Goal: Communication & Community: Answer question/provide support

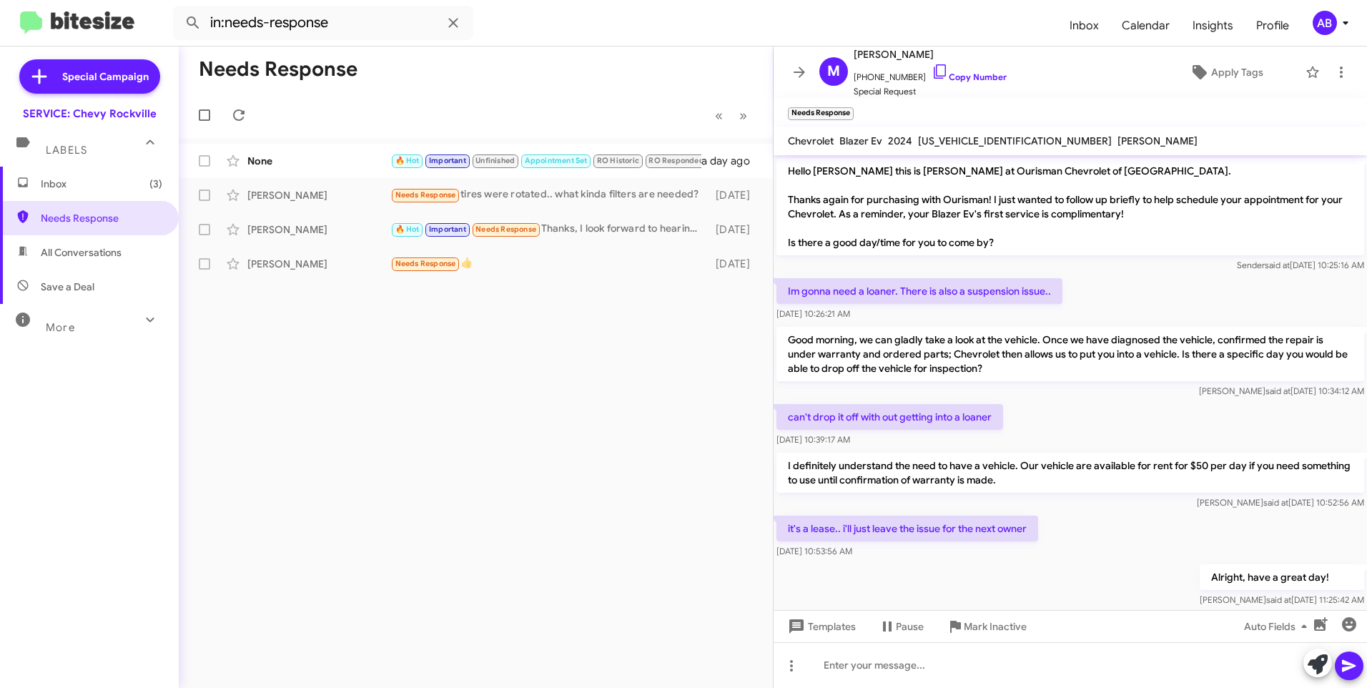
scroll to position [334, 0]
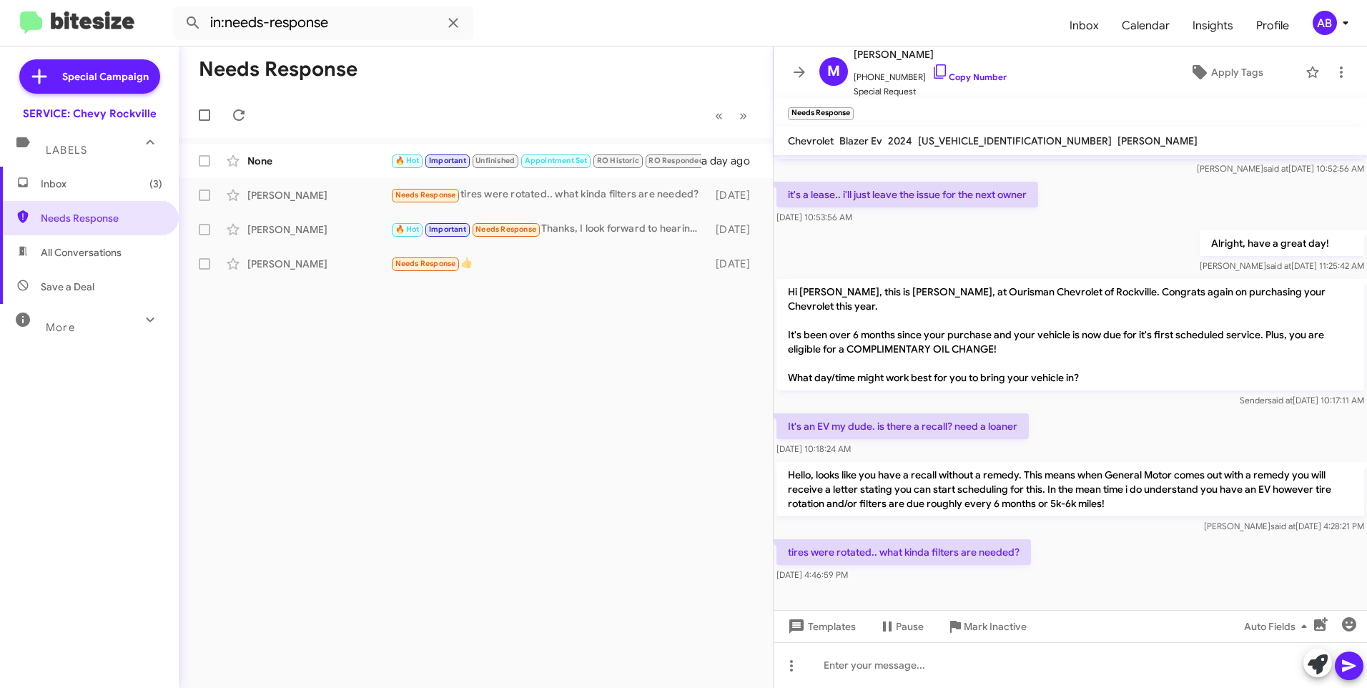
click at [508, 56] on mat-toolbar-row "Needs Response" at bounding box center [476, 69] width 594 height 46
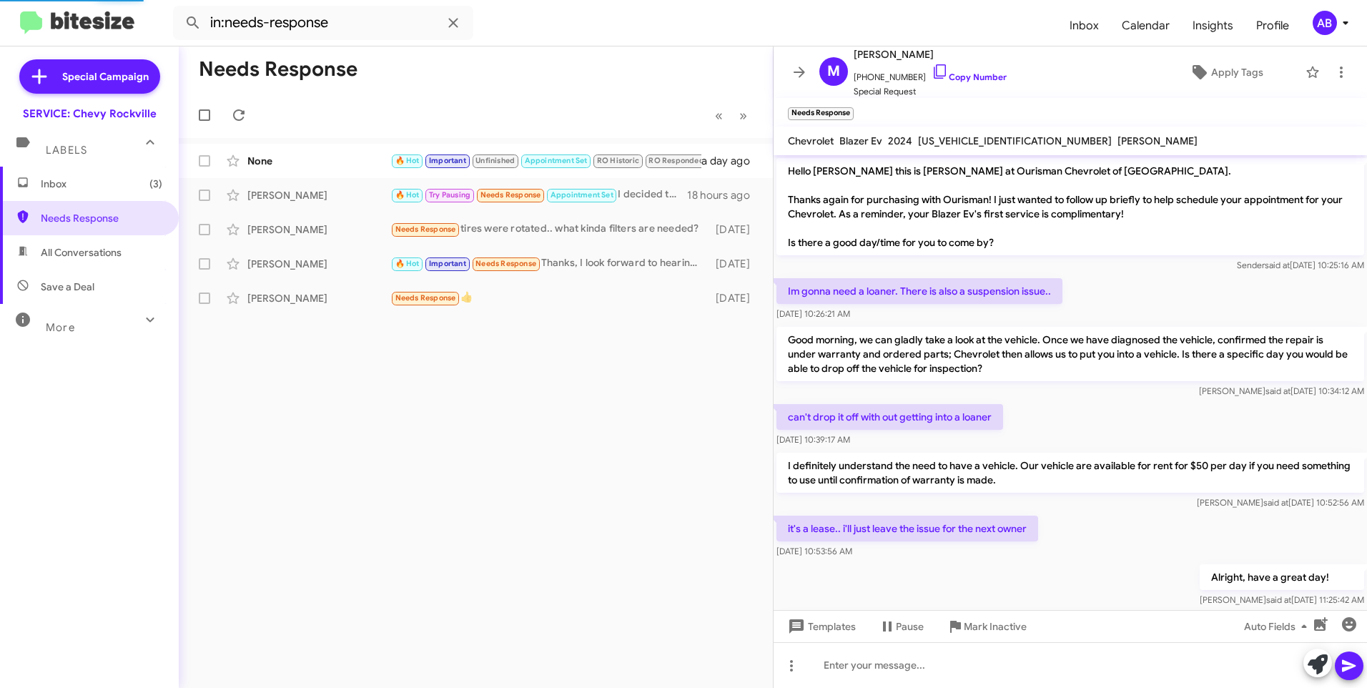
scroll to position [305, 0]
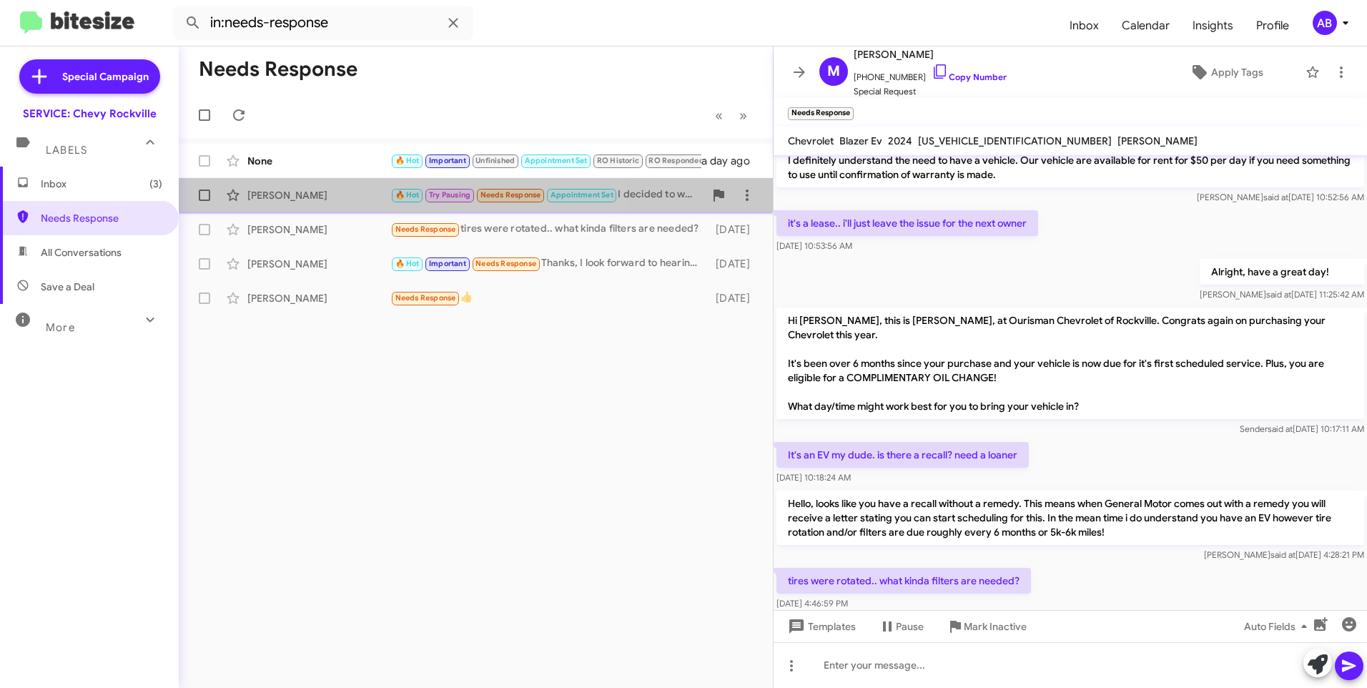
click at [337, 191] on div "[PERSON_NAME]" at bounding box center [318, 195] width 143 height 14
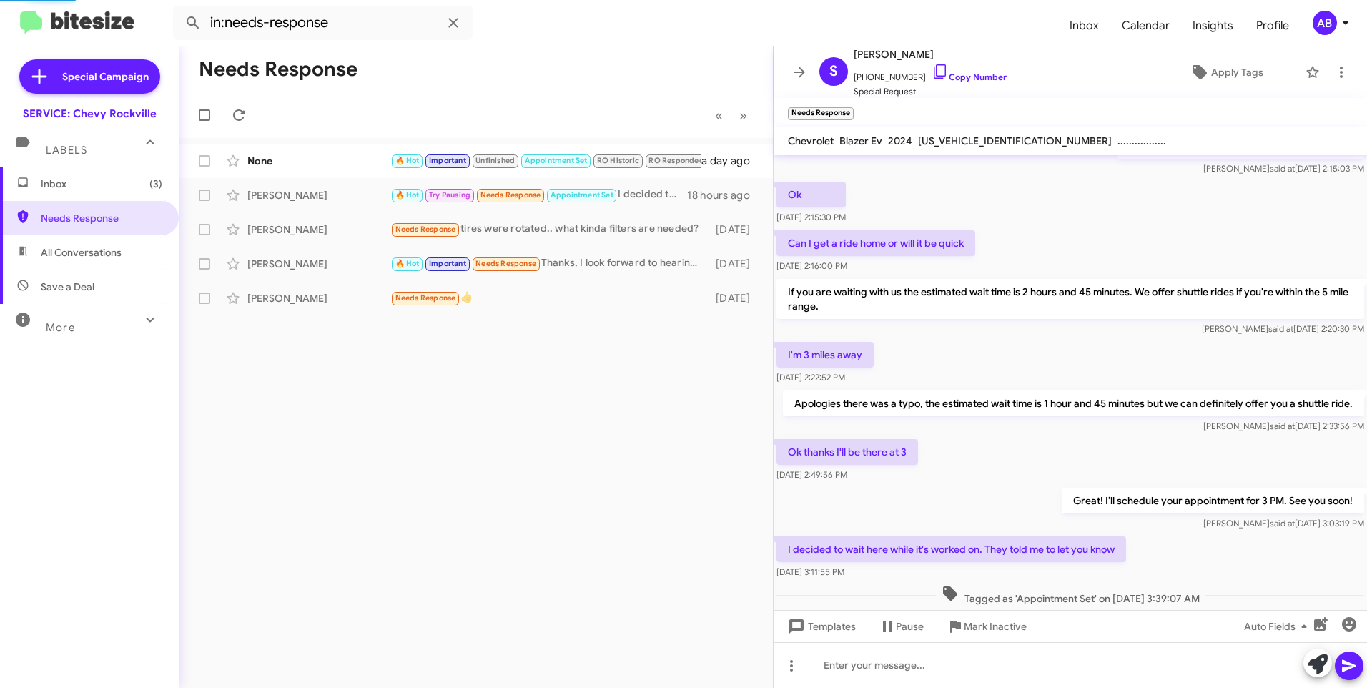
scroll to position [368, 0]
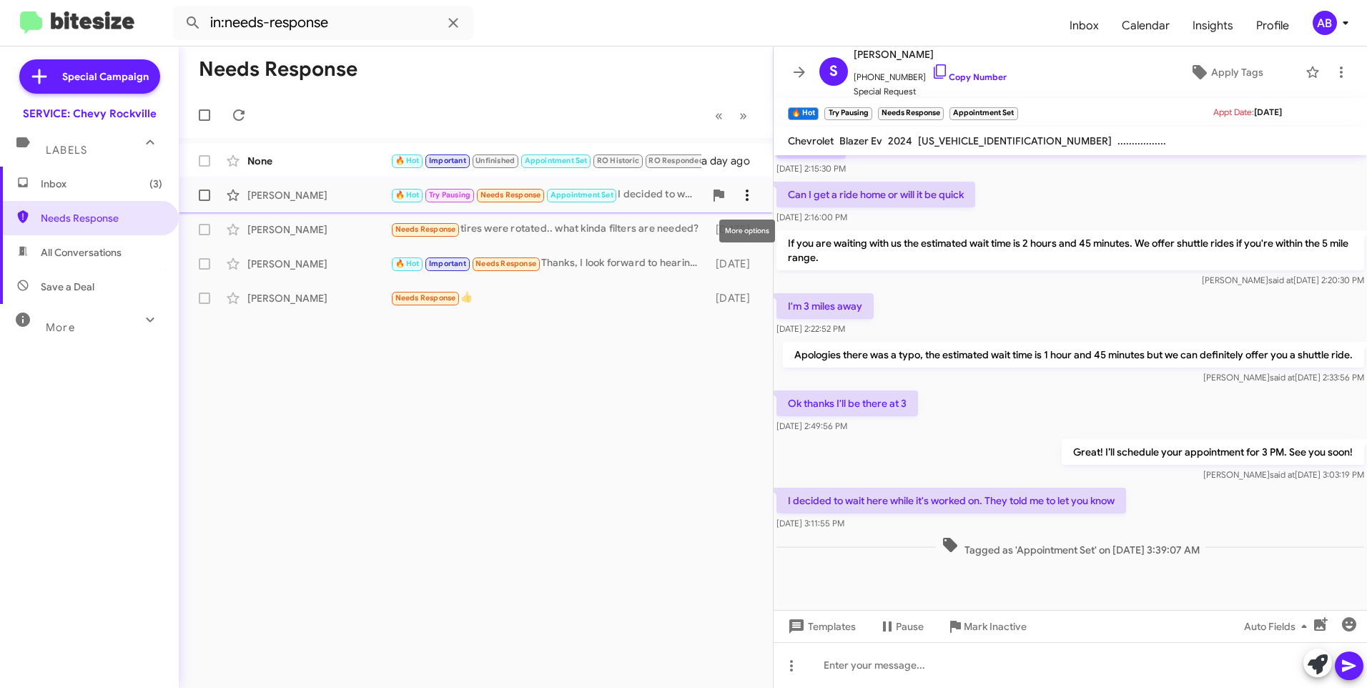
click at [737, 192] on span at bounding box center [747, 195] width 29 height 17
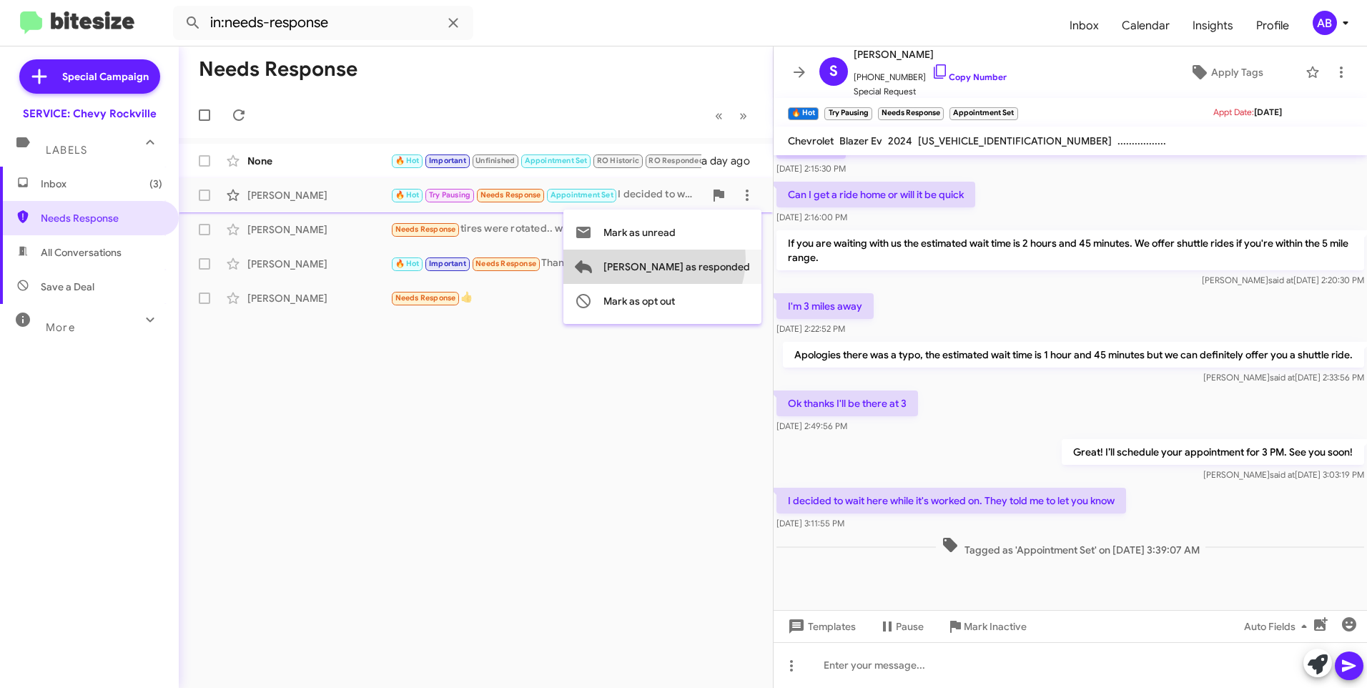
click at [711, 259] on span "[PERSON_NAME] as responded" at bounding box center [676, 266] width 147 height 34
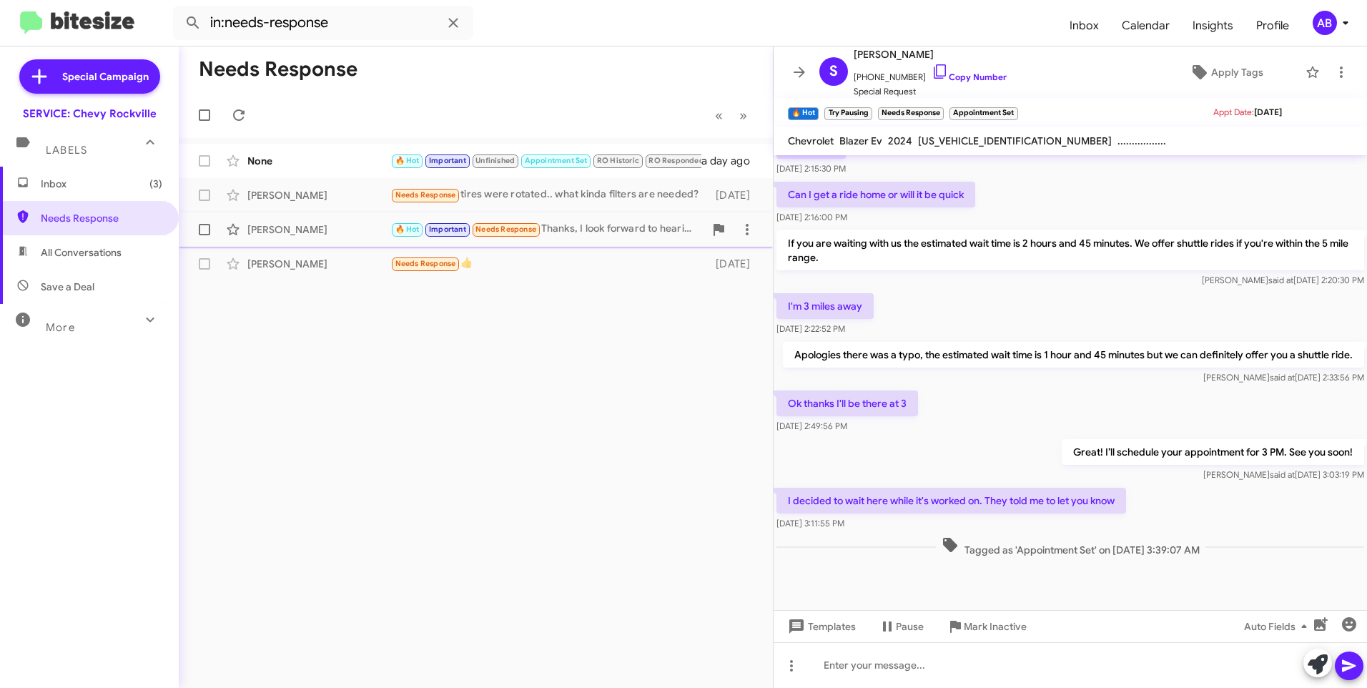
click at [658, 228] on div "🔥 Hot Important Needs Response Thanks, I look forward to hearing from them." at bounding box center [547, 229] width 314 height 16
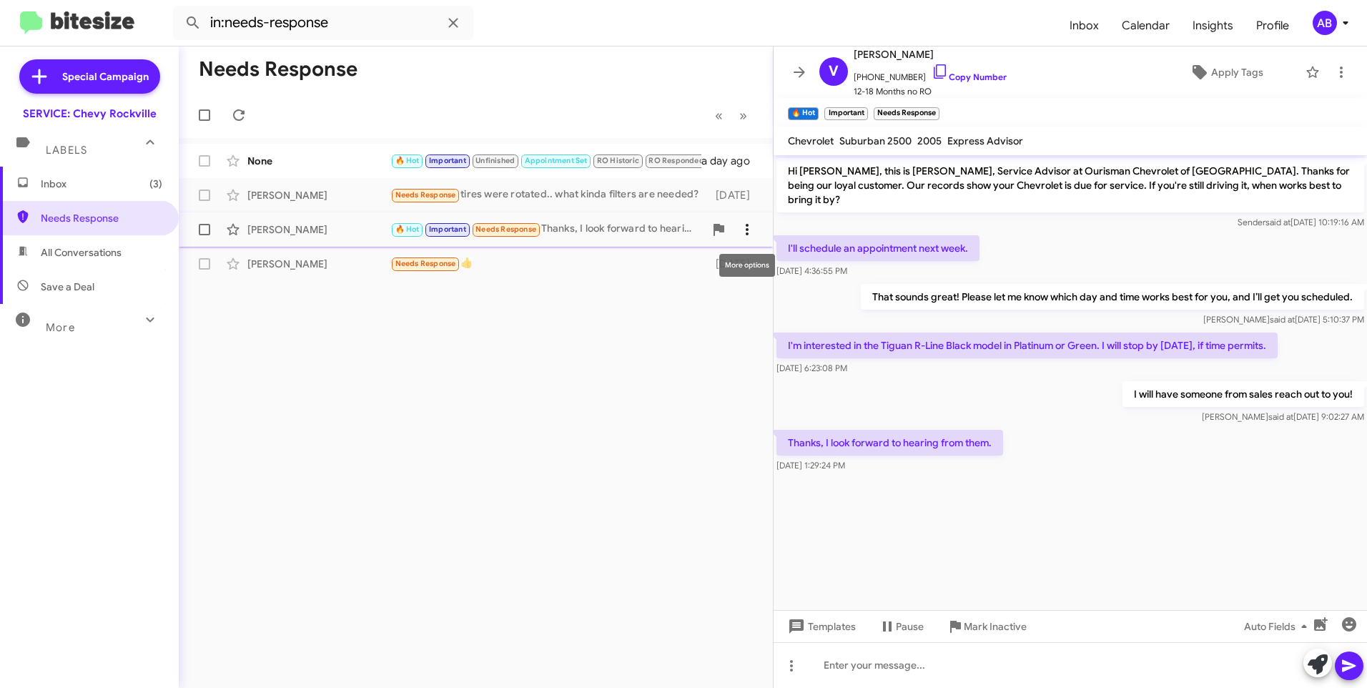
click at [740, 224] on icon at bounding box center [746, 229] width 17 height 17
click at [324, 158] on div at bounding box center [683, 344] width 1367 height 688
click at [322, 161] on div "None" at bounding box center [318, 161] width 143 height 14
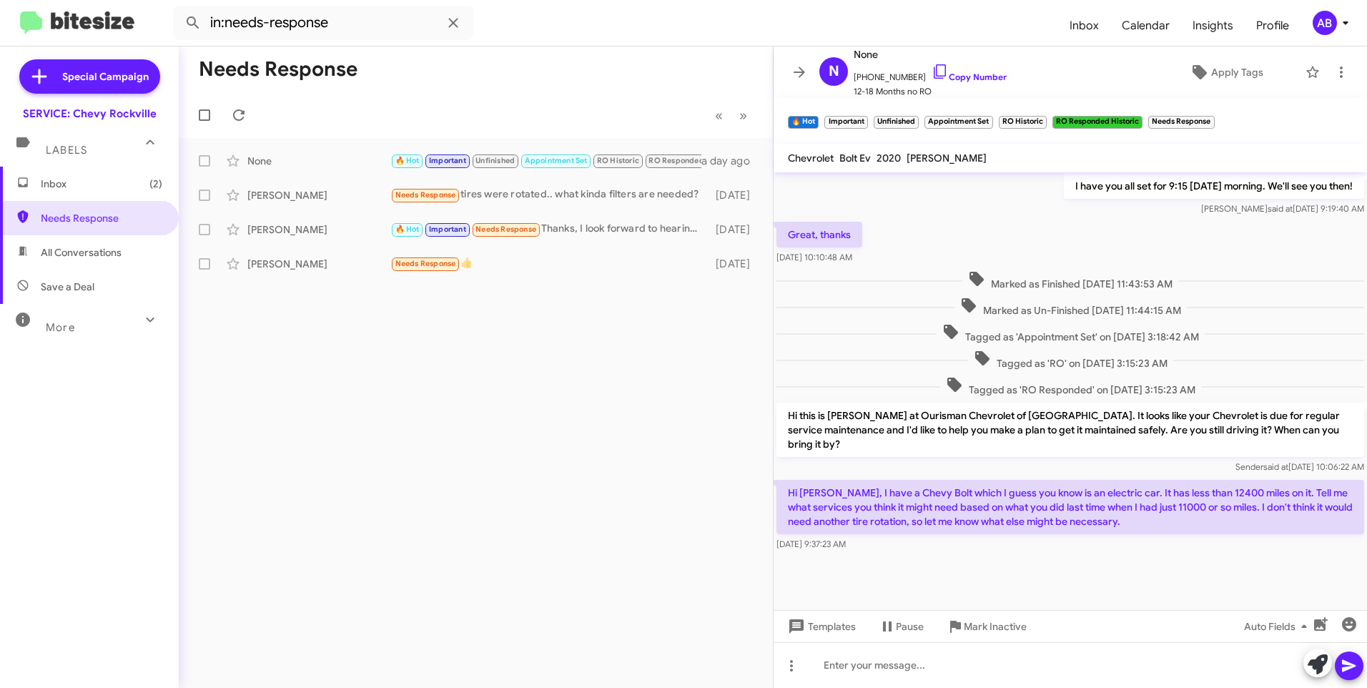
scroll to position [565, 0]
click at [949, 74] on link "Copy Number" at bounding box center [969, 76] width 75 height 11
click at [1067, 664] on div at bounding box center [1070, 665] width 593 height 46
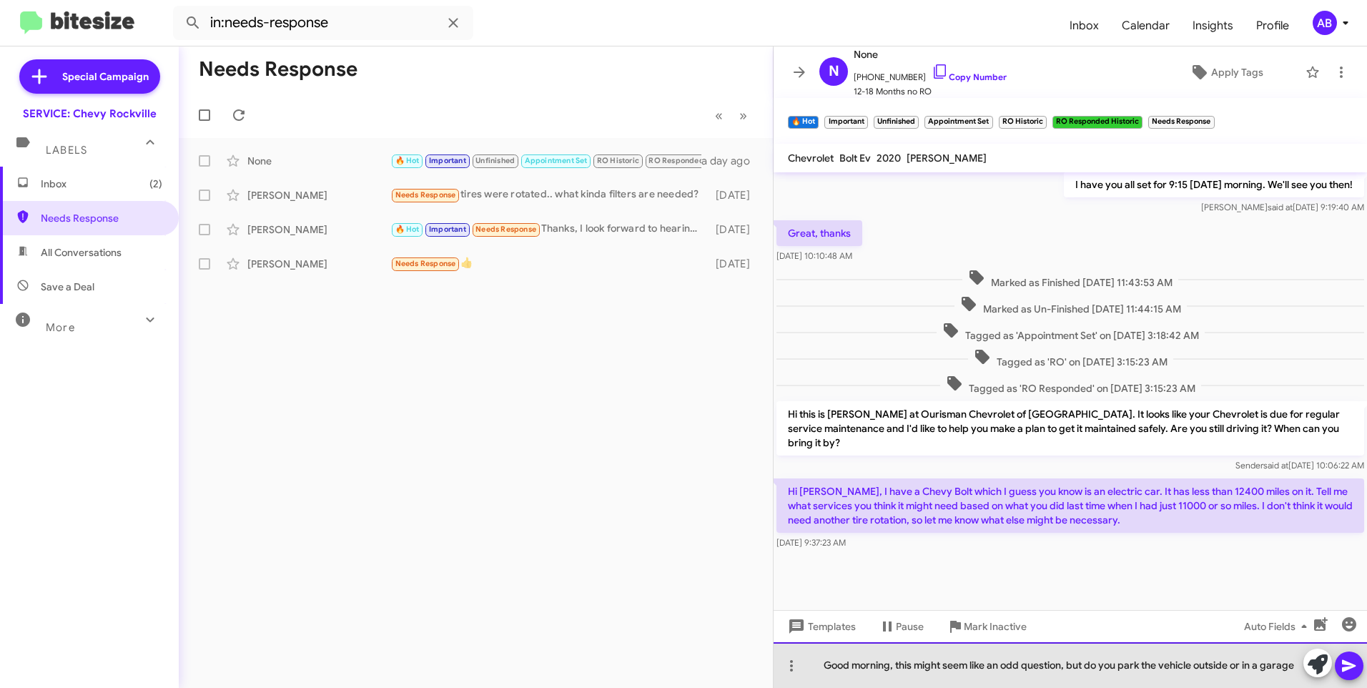
click at [1290, 666] on div "Good morning, this might seem like an odd question, but do you park the vehicle…" at bounding box center [1070, 665] width 593 height 46
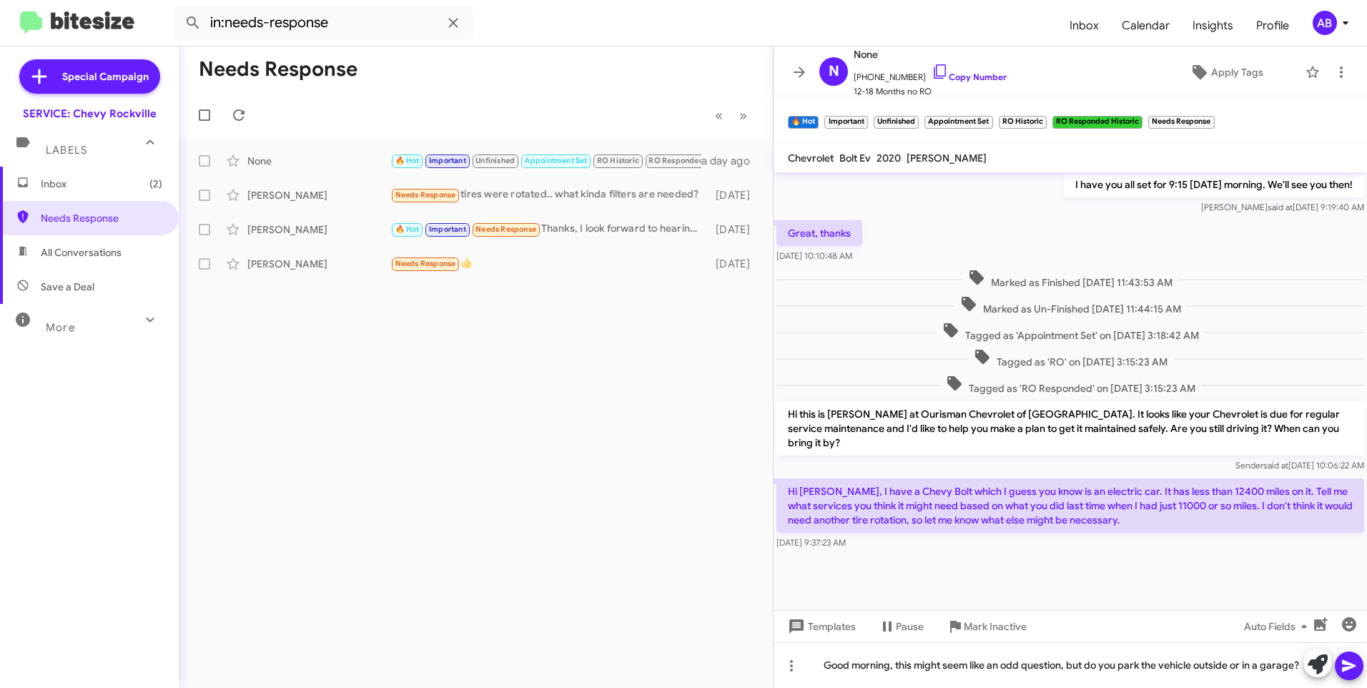
click at [1349, 662] on icon at bounding box center [1348, 665] width 17 height 17
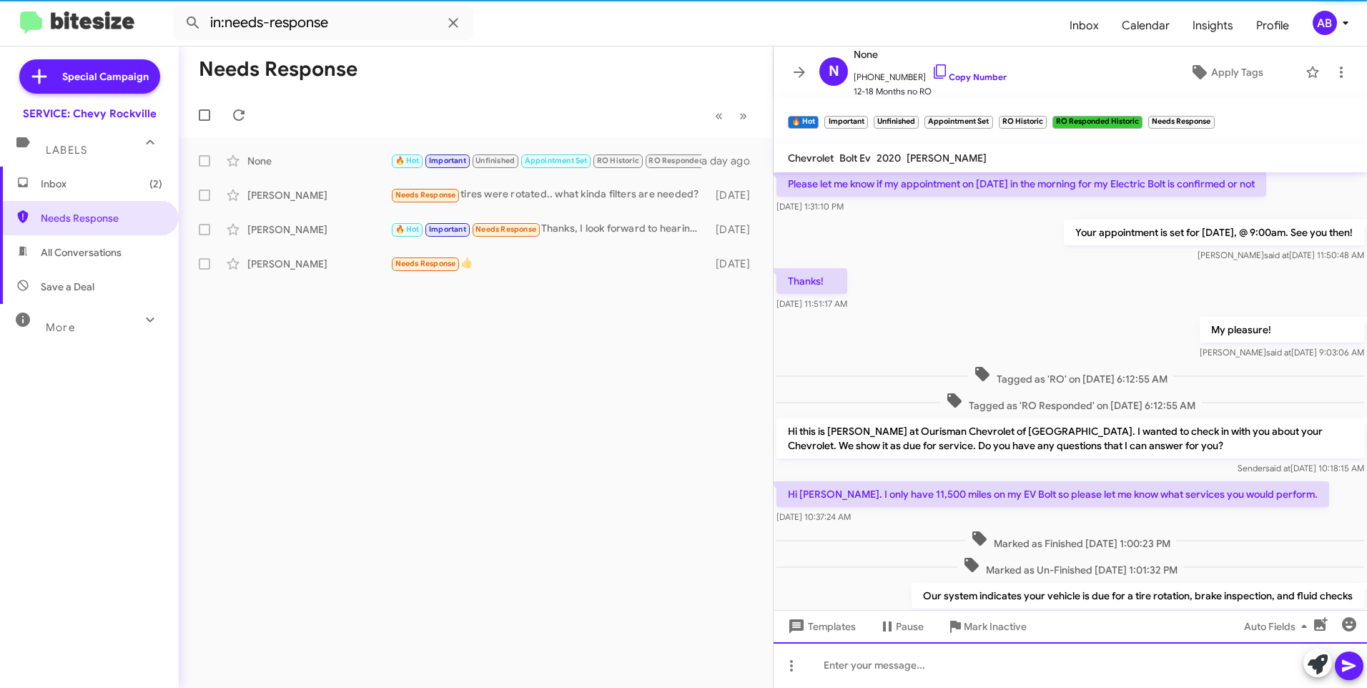
scroll to position [0, 0]
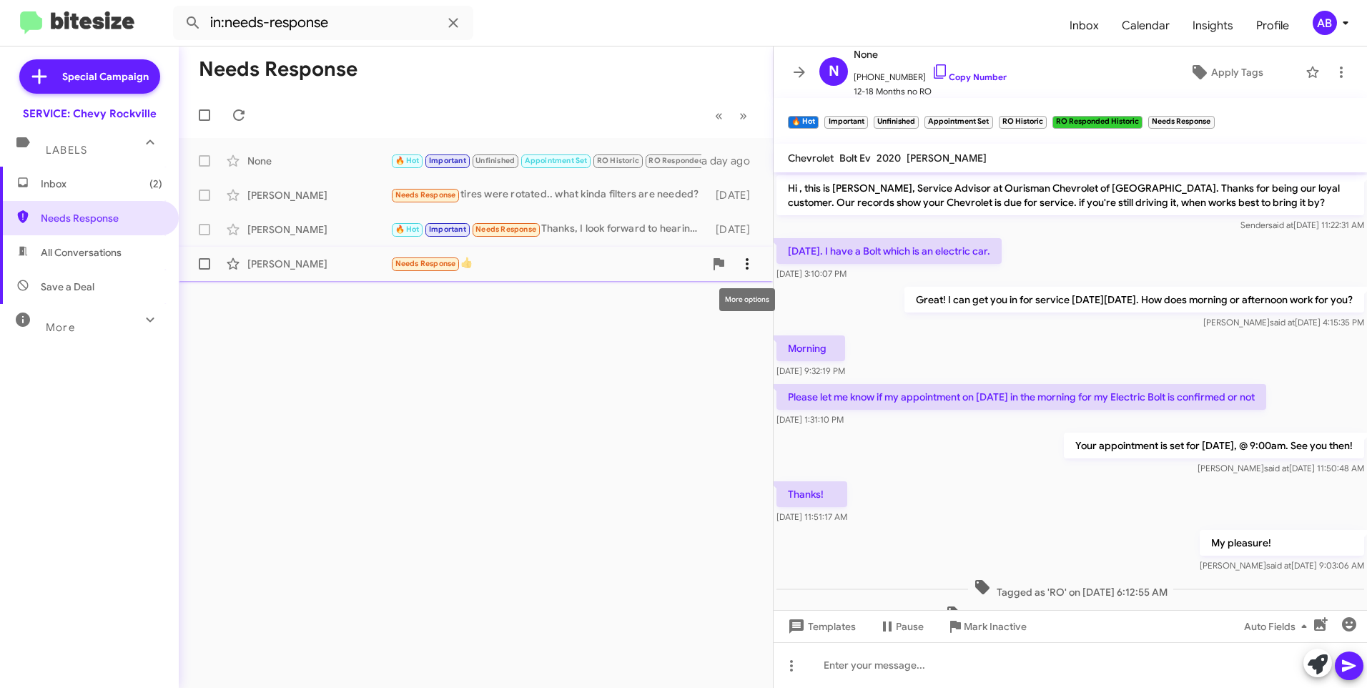
click at [753, 270] on icon at bounding box center [746, 263] width 17 height 17
click at [196, 322] on div at bounding box center [683, 344] width 1367 height 688
click at [102, 183] on span "Inbox (2)" at bounding box center [102, 184] width 122 height 14
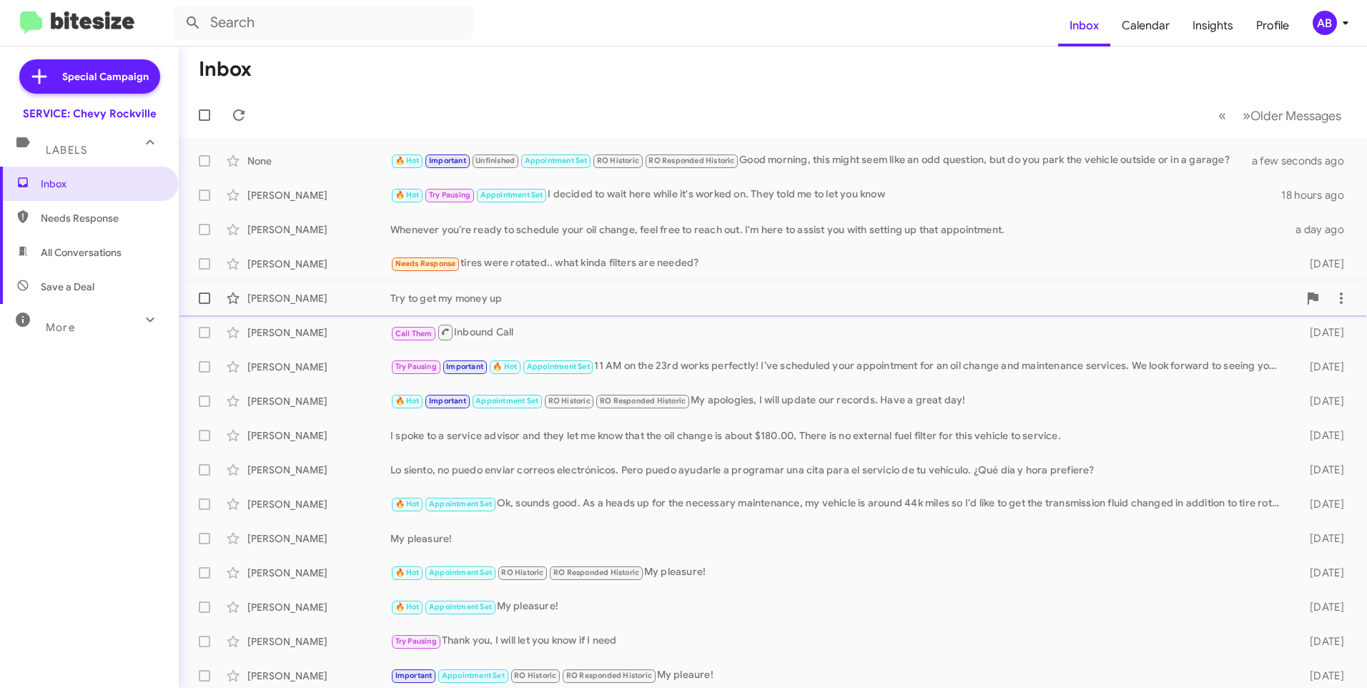
click at [518, 294] on div "Try to get my money up" at bounding box center [844, 298] width 908 height 14
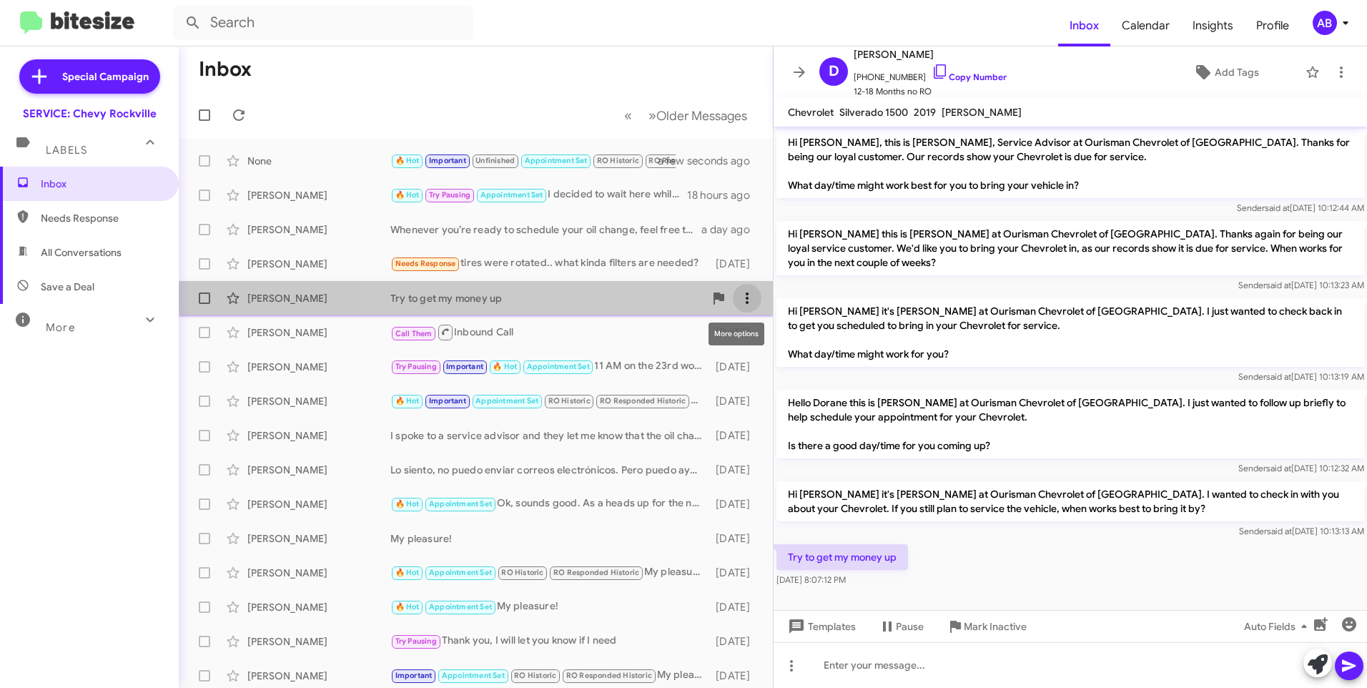
click at [738, 297] on icon at bounding box center [746, 298] width 17 height 17
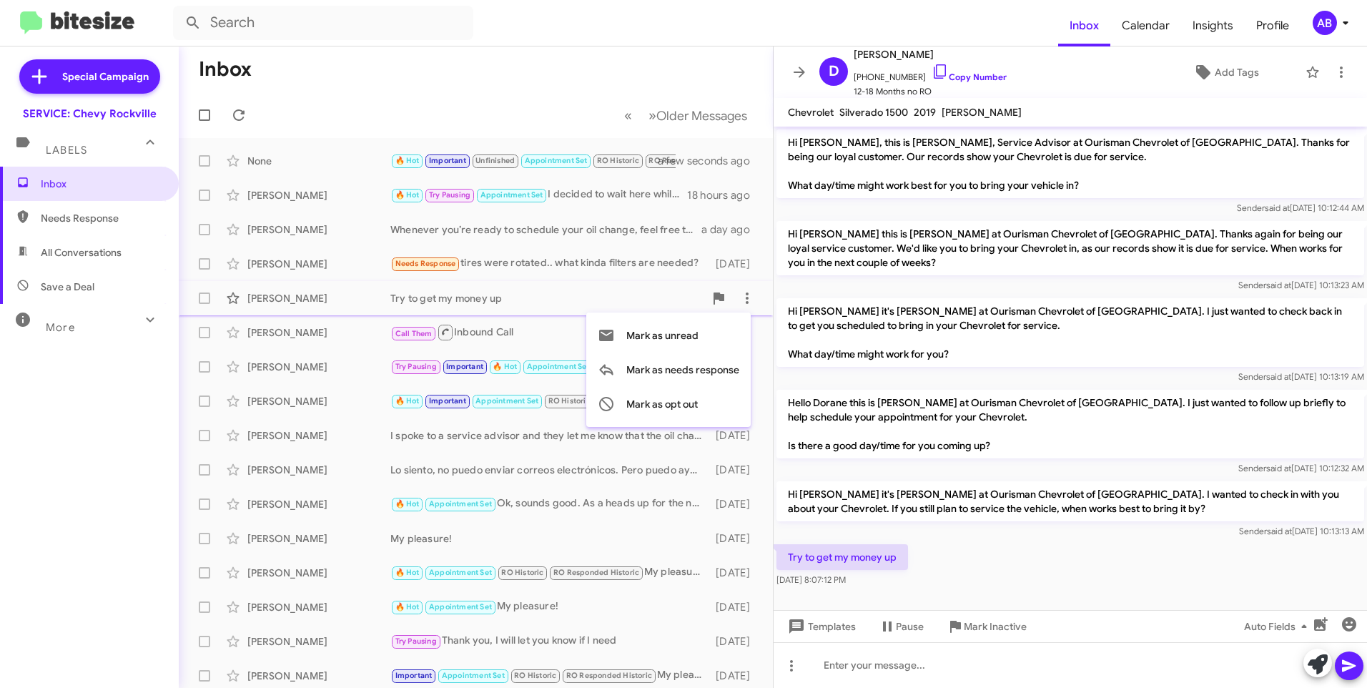
click at [576, 323] on div at bounding box center [683, 344] width 1367 height 688
click at [741, 329] on icon at bounding box center [746, 332] width 17 height 17
click at [694, 407] on span "[PERSON_NAME] as responded" at bounding box center [666, 404] width 147 height 34
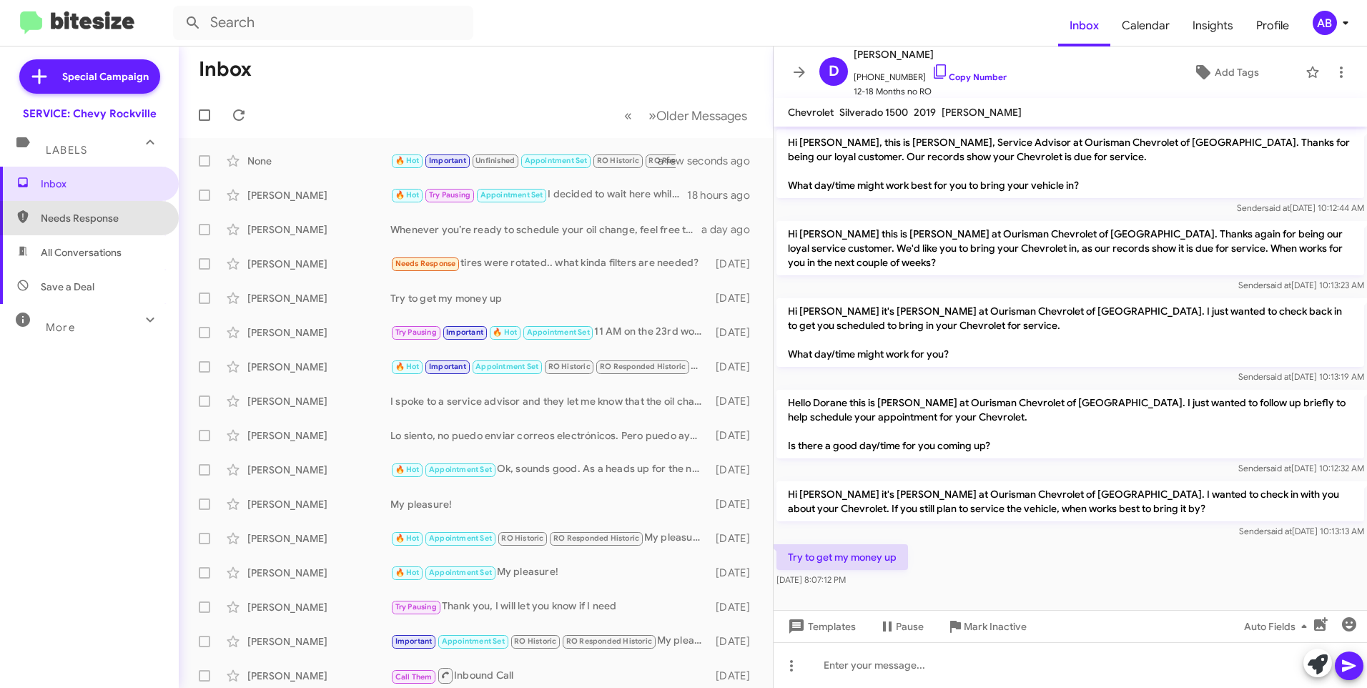
click at [107, 220] on span "Needs Response" at bounding box center [102, 218] width 122 height 14
type input "in:needs-response"
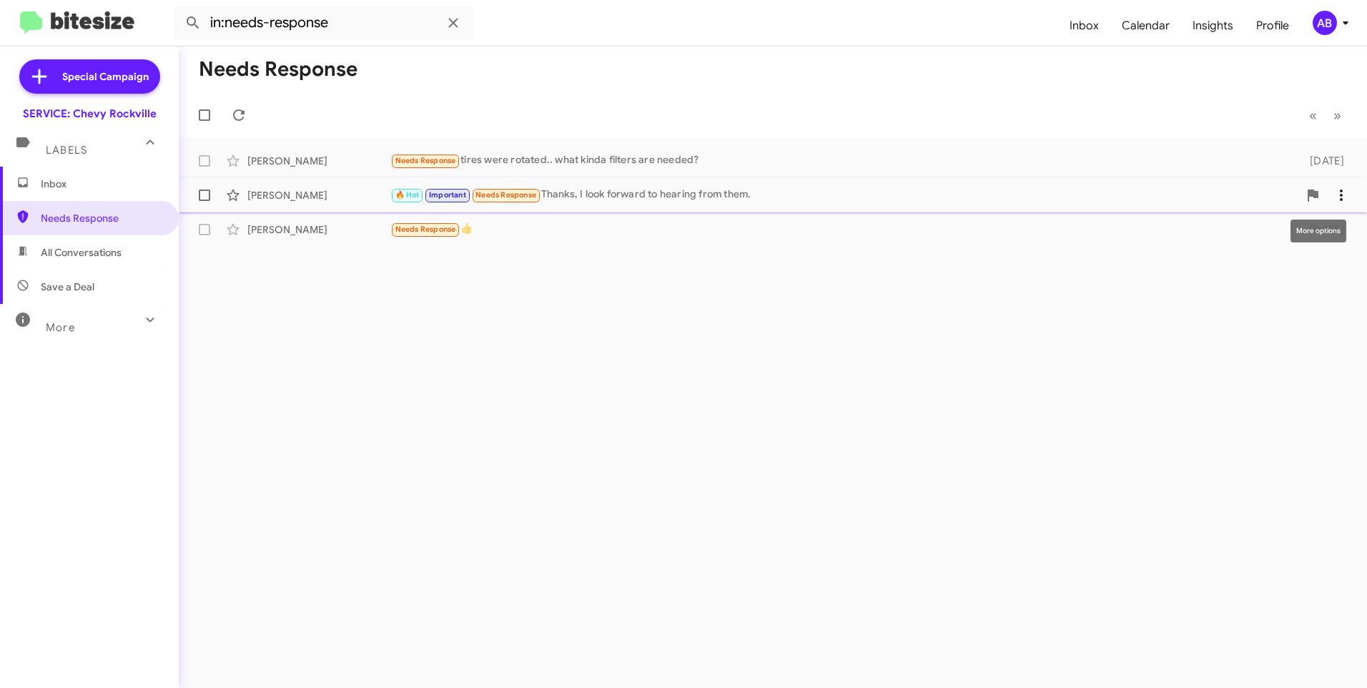
click at [1343, 193] on icon at bounding box center [1341, 195] width 17 height 17
click at [999, 112] on div at bounding box center [683, 344] width 1367 height 688
